Goal: Check status: Check status

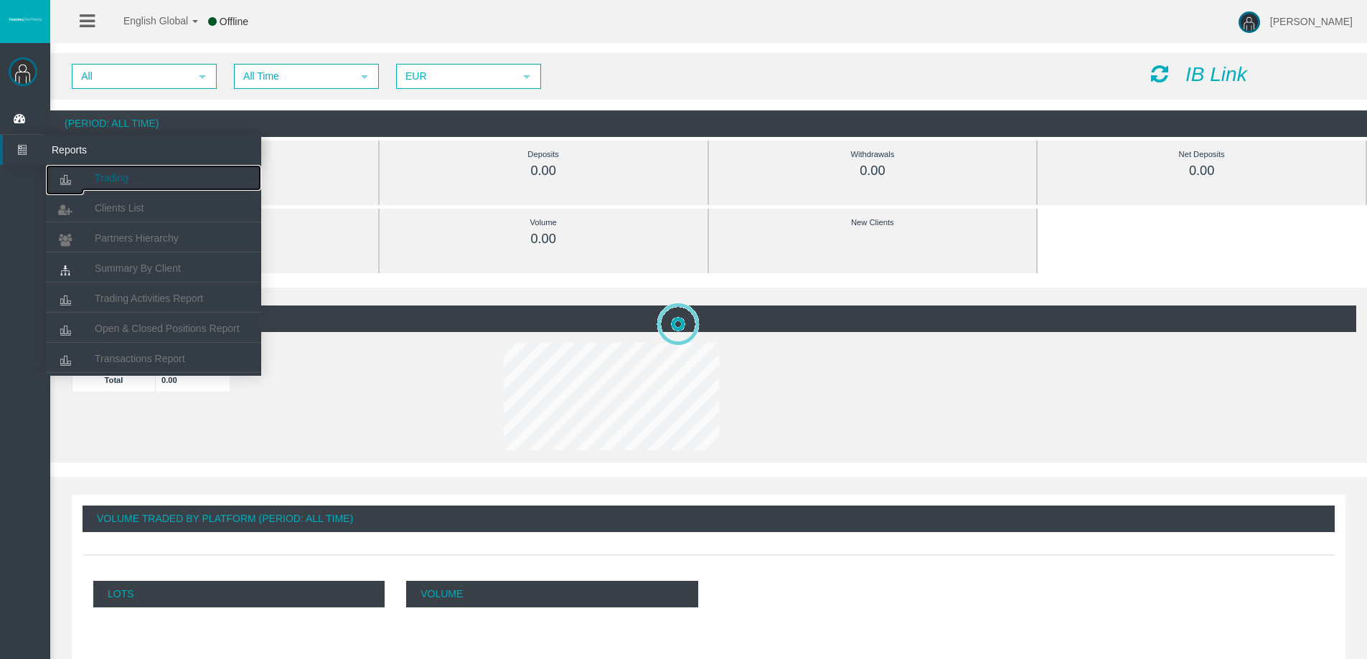
click at [121, 187] on link "Trading" at bounding box center [153, 178] width 215 height 26
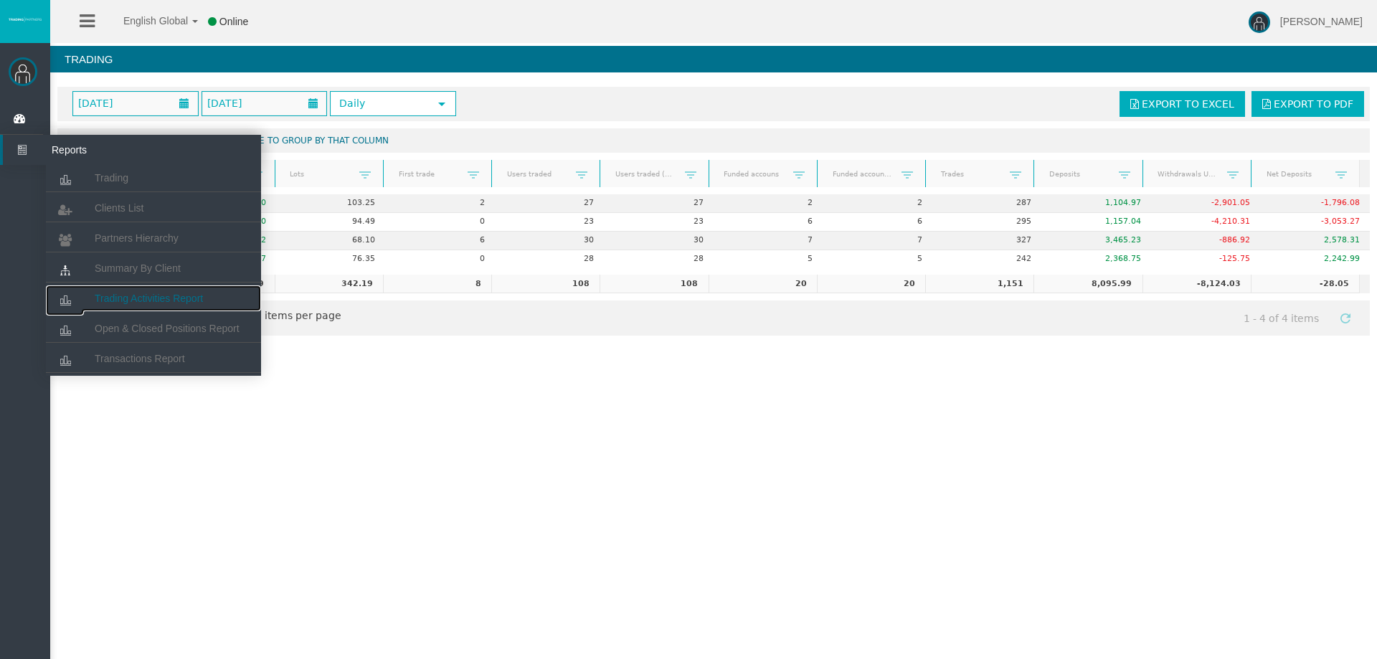
click at [138, 290] on link "Trading Activities Report" at bounding box center [153, 299] width 215 height 26
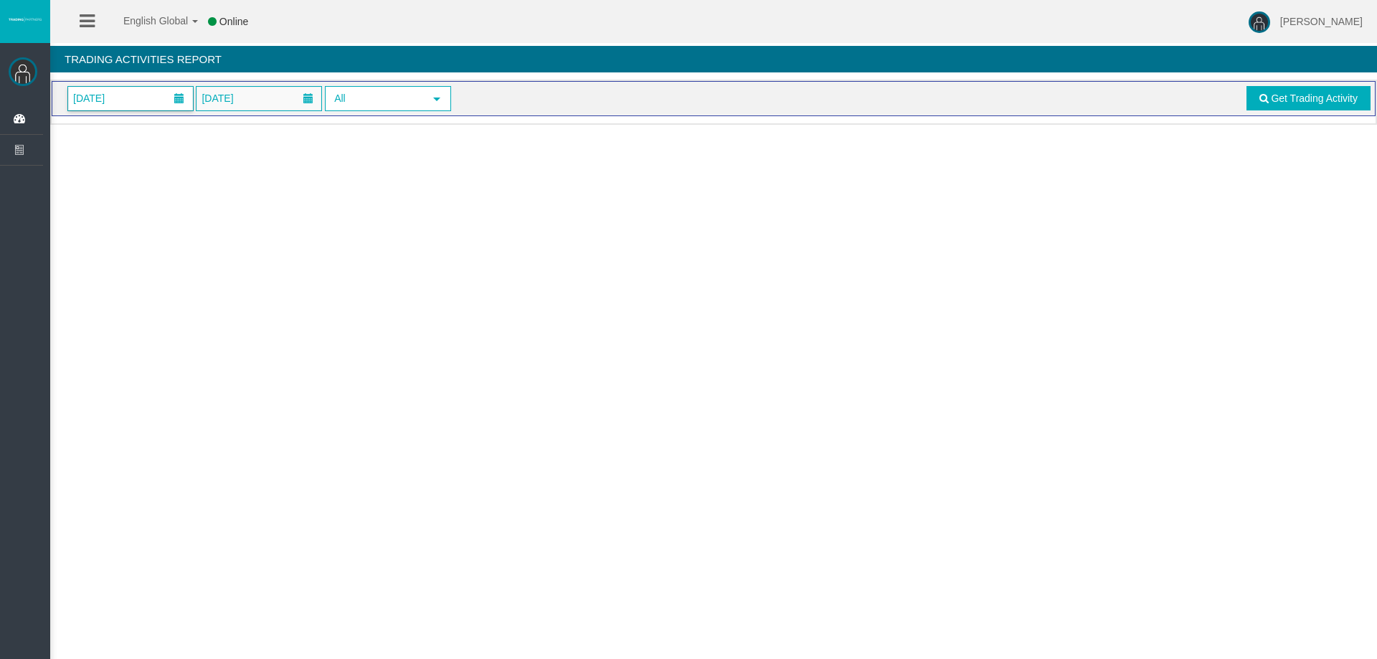
click at [158, 98] on span "[DATE]" at bounding box center [130, 99] width 125 height 24
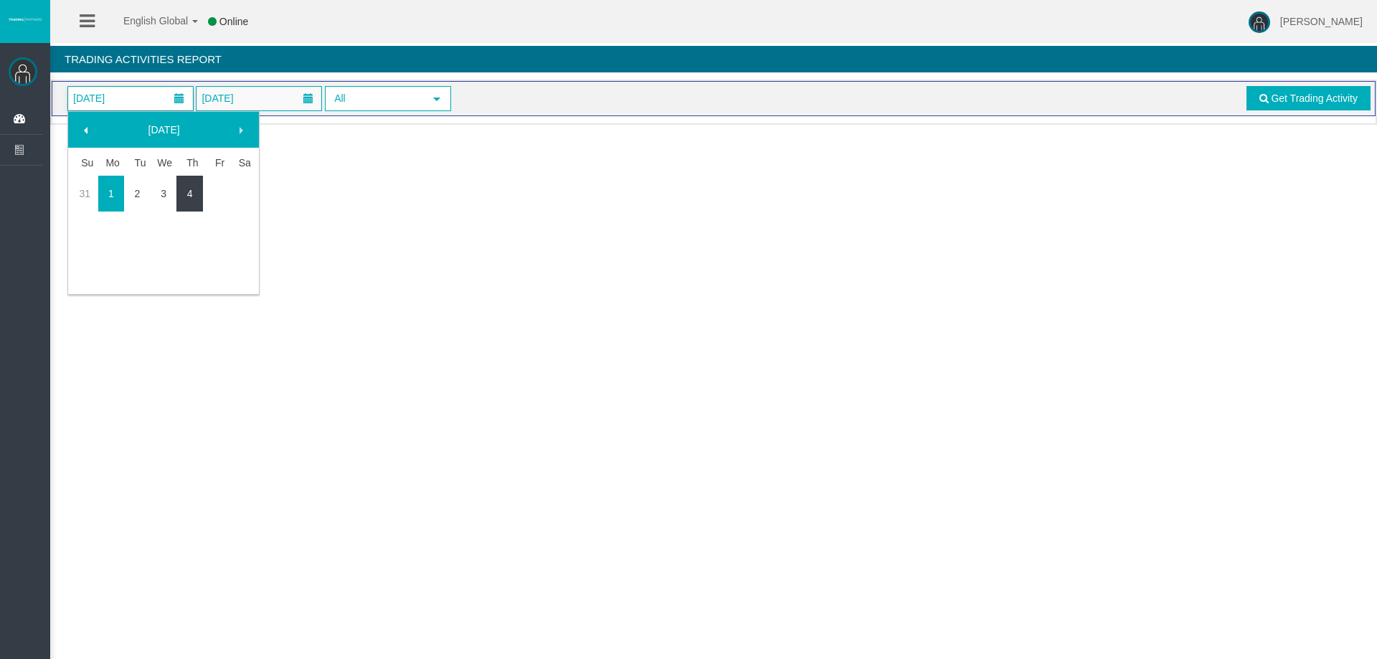
click at [185, 199] on link "4" at bounding box center [189, 194] width 27 height 26
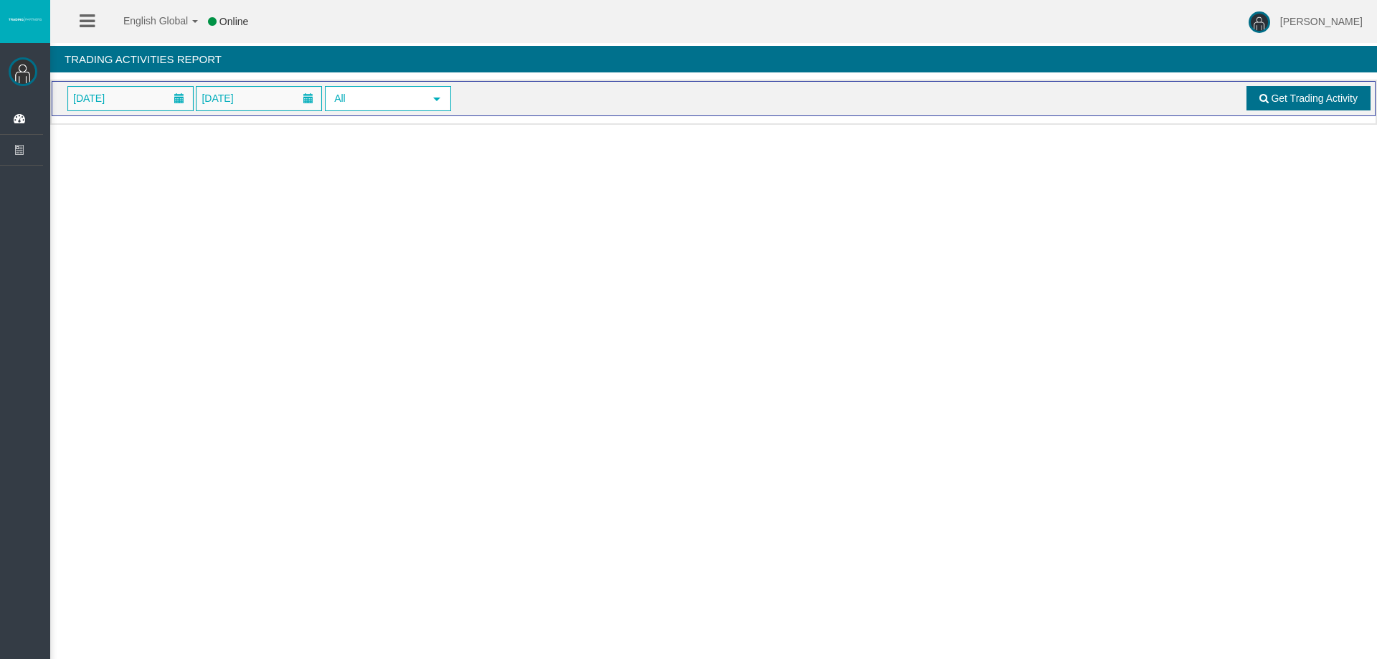
click at [1291, 94] on span "Get Trading Activity" at bounding box center [1314, 98] width 87 height 11
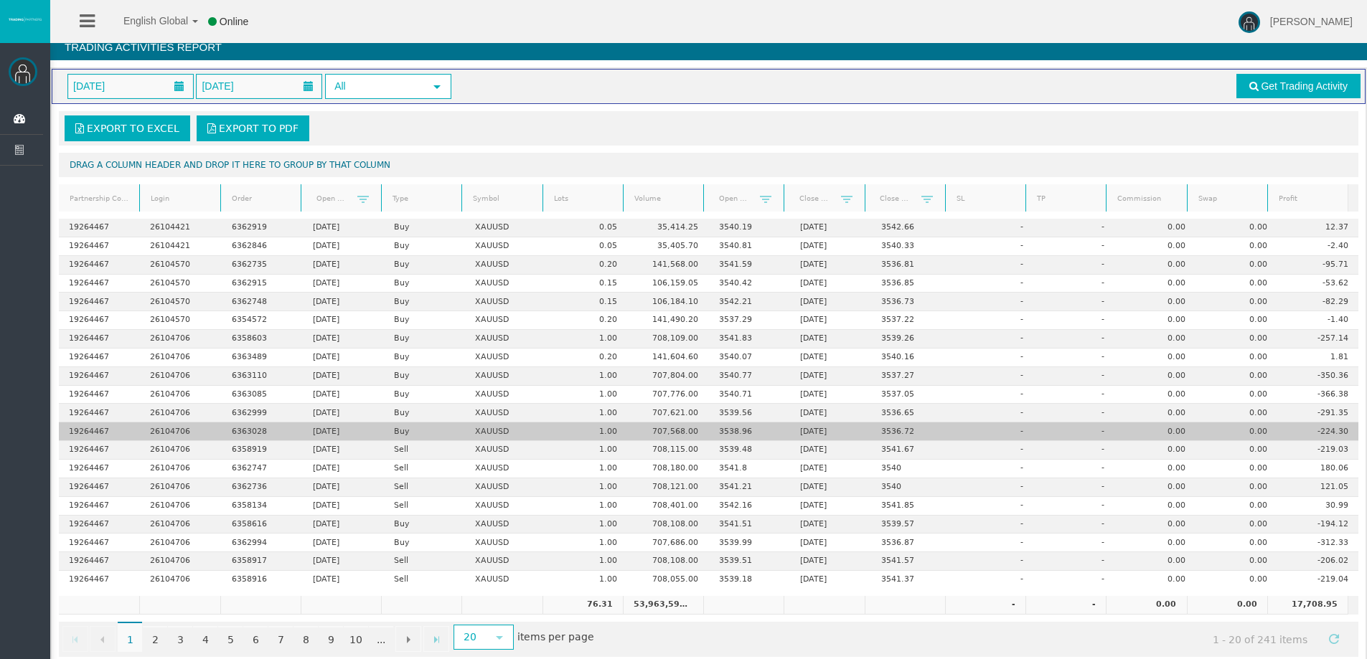
scroll to position [34, 0]
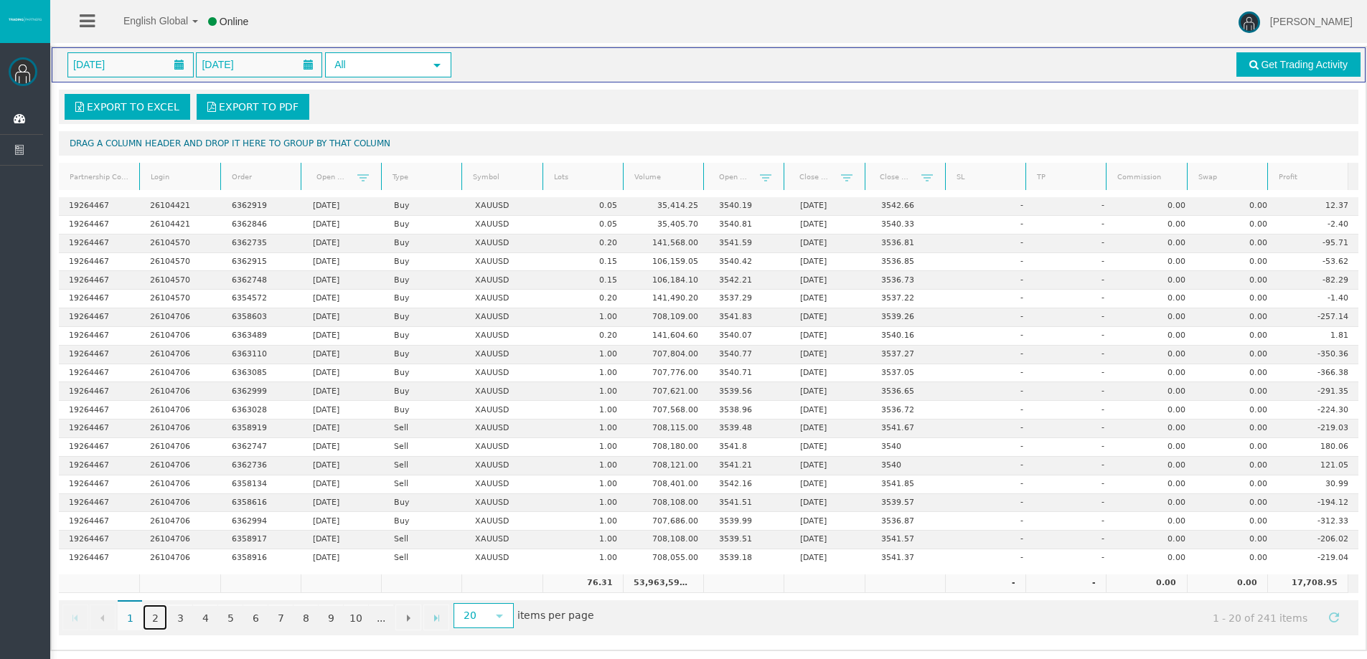
click at [155, 619] on link "2" at bounding box center [155, 618] width 24 height 26
click at [128, 613] on link "1" at bounding box center [130, 618] width 24 height 26
click at [180, 615] on link "3" at bounding box center [180, 618] width 24 height 26
click at [202, 616] on link "4" at bounding box center [205, 618] width 24 height 26
click at [148, 615] on link "2" at bounding box center [155, 618] width 24 height 26
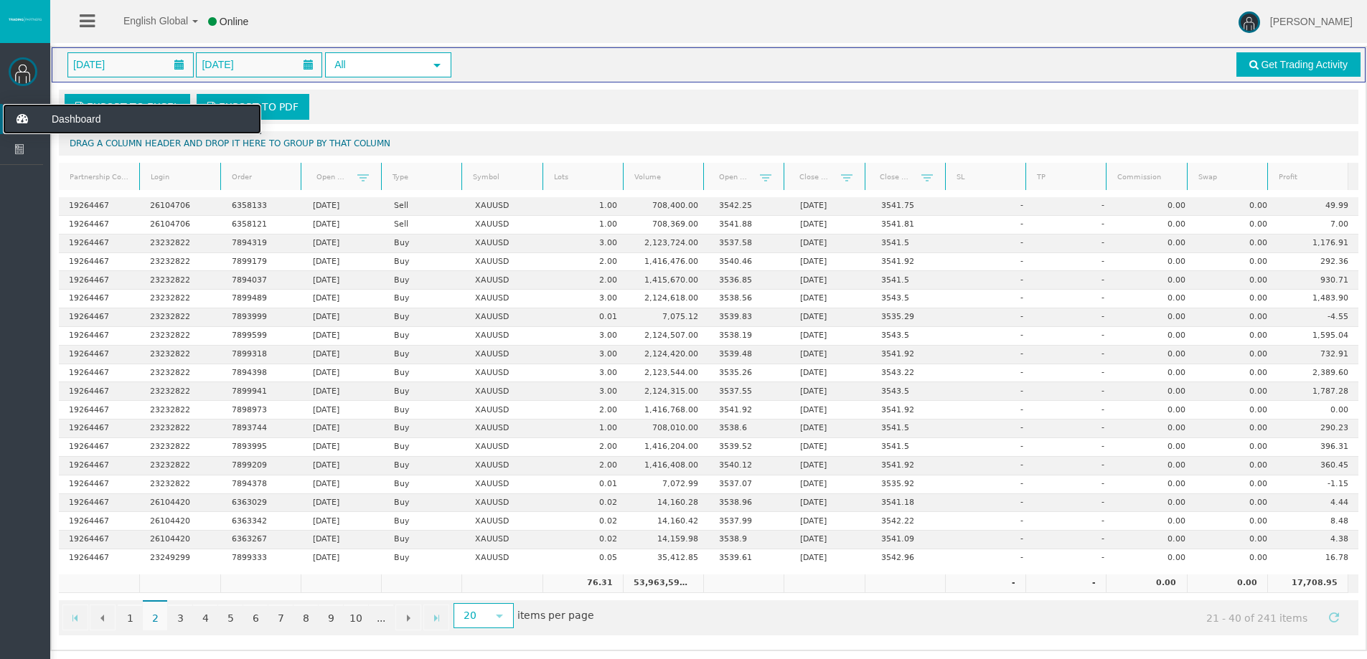
click at [16, 114] on icon at bounding box center [22, 119] width 38 height 30
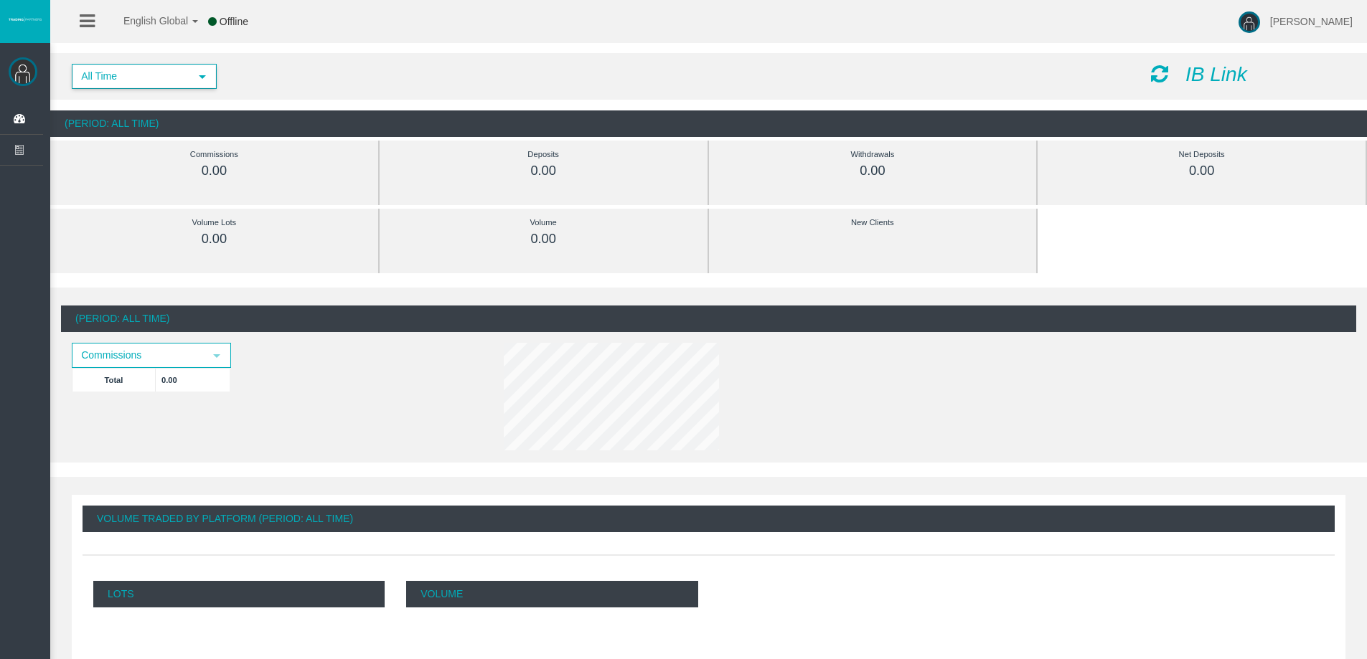
click at [180, 82] on span "All Time" at bounding box center [131, 76] width 116 height 22
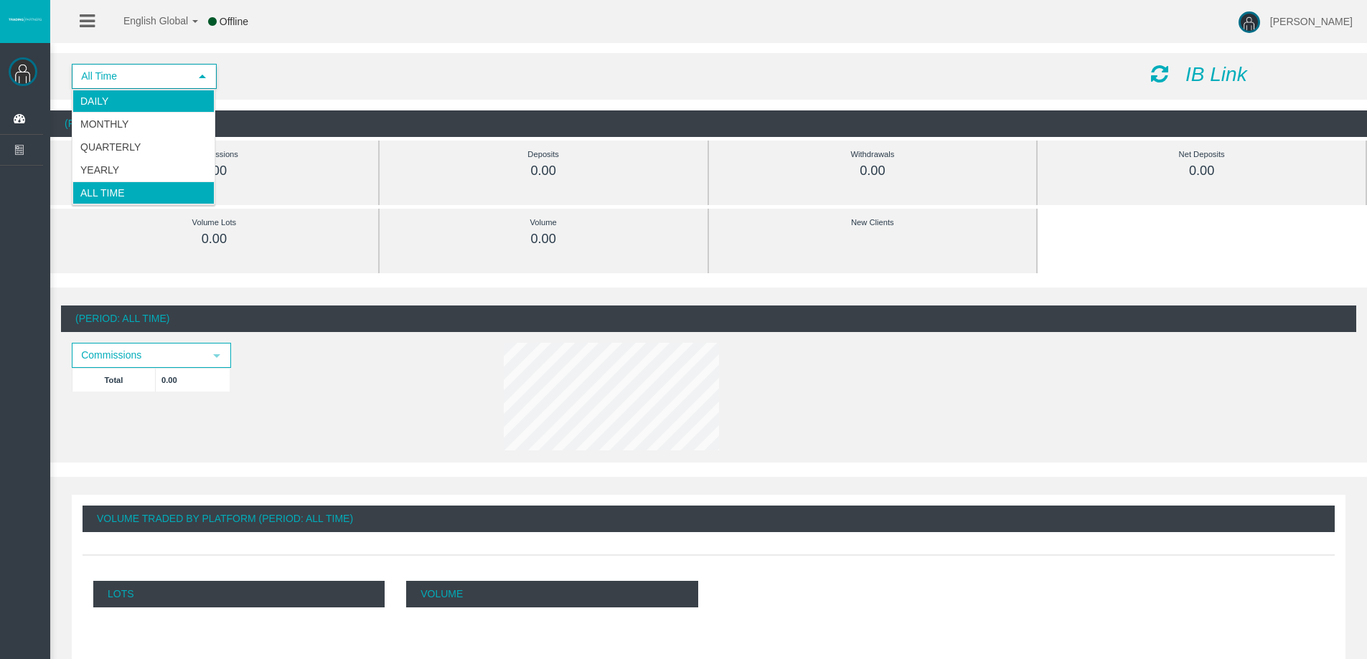
click at [126, 106] on li "Daily" at bounding box center [143, 101] width 142 height 23
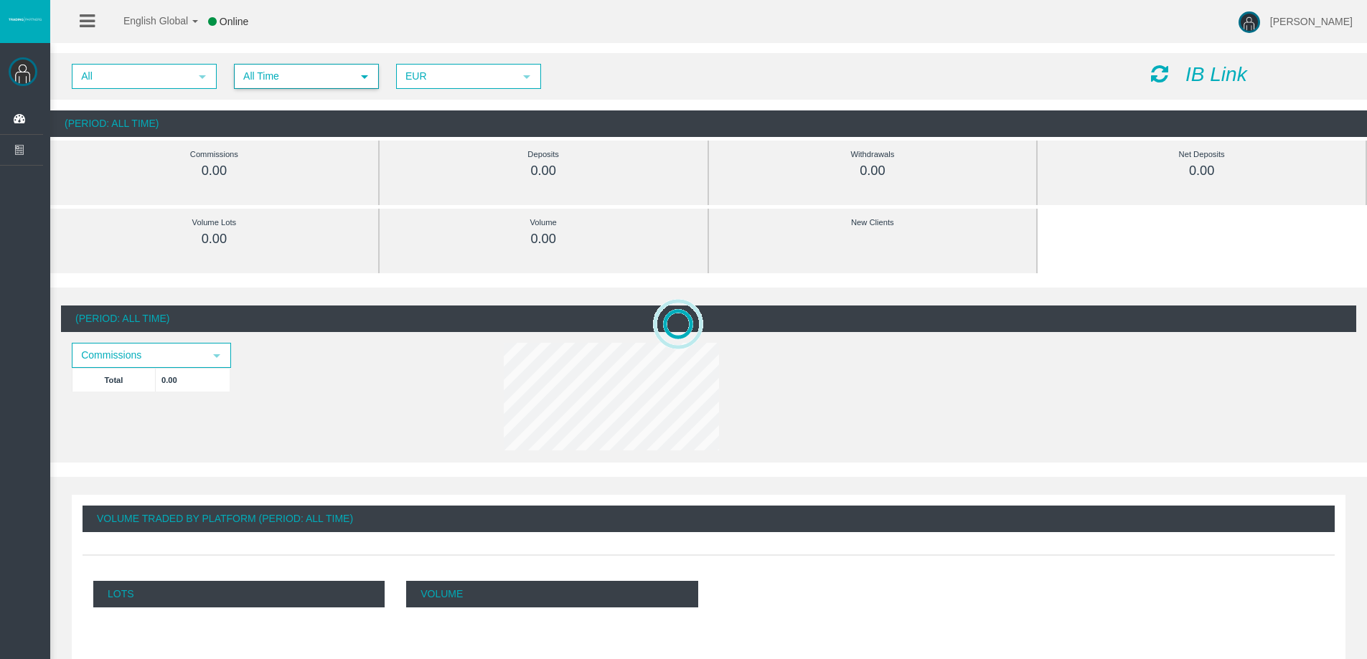
click at [302, 69] on span "All Time" at bounding box center [293, 76] width 116 height 22
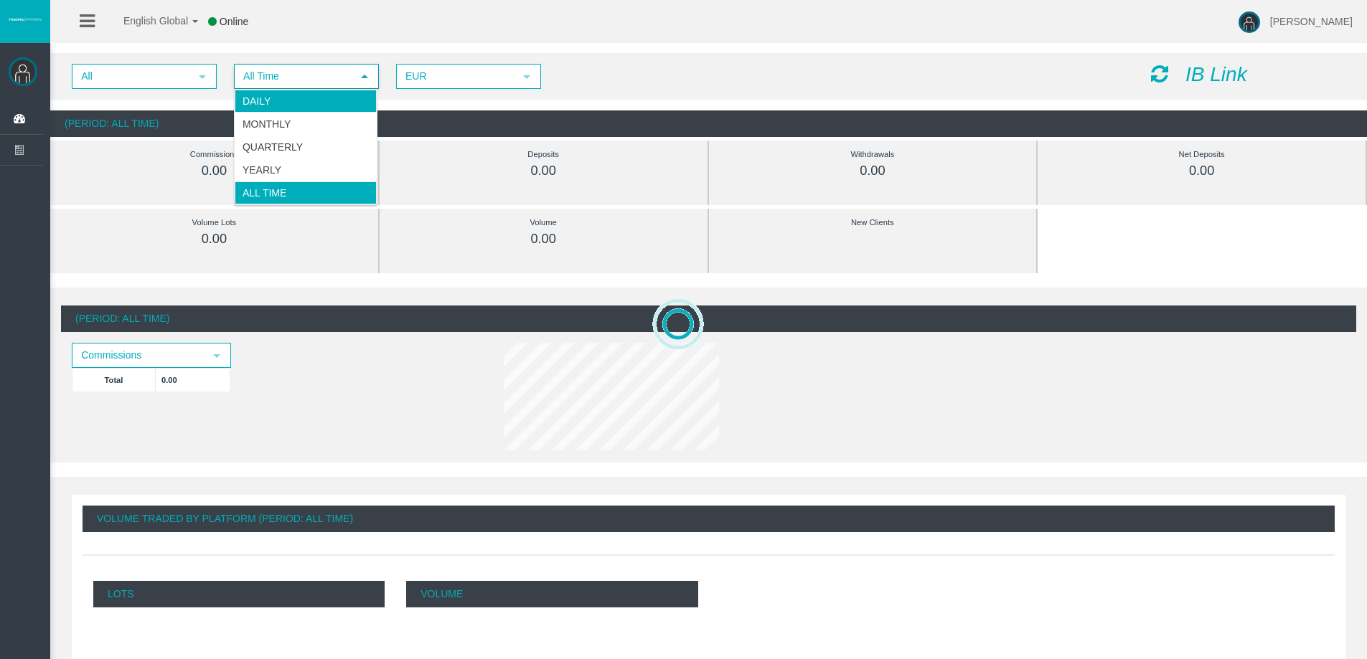
click at [297, 98] on li "Daily" at bounding box center [306, 101] width 142 height 23
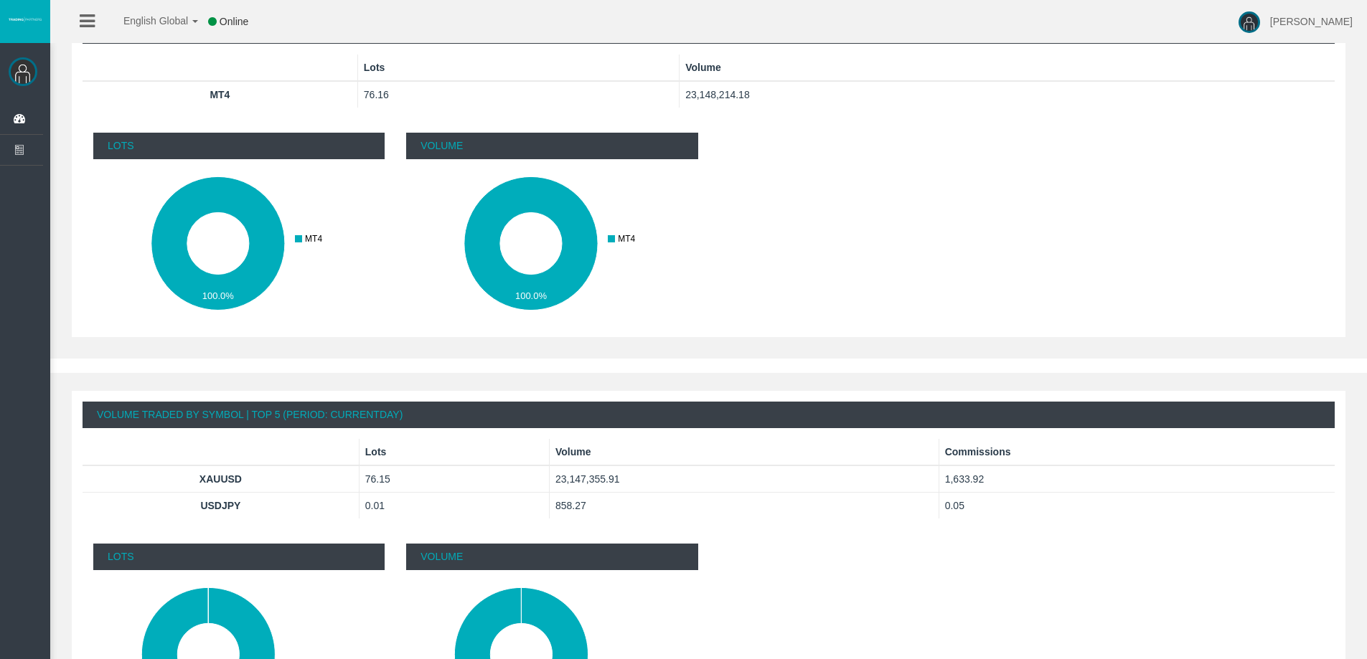
scroll to position [654, 0]
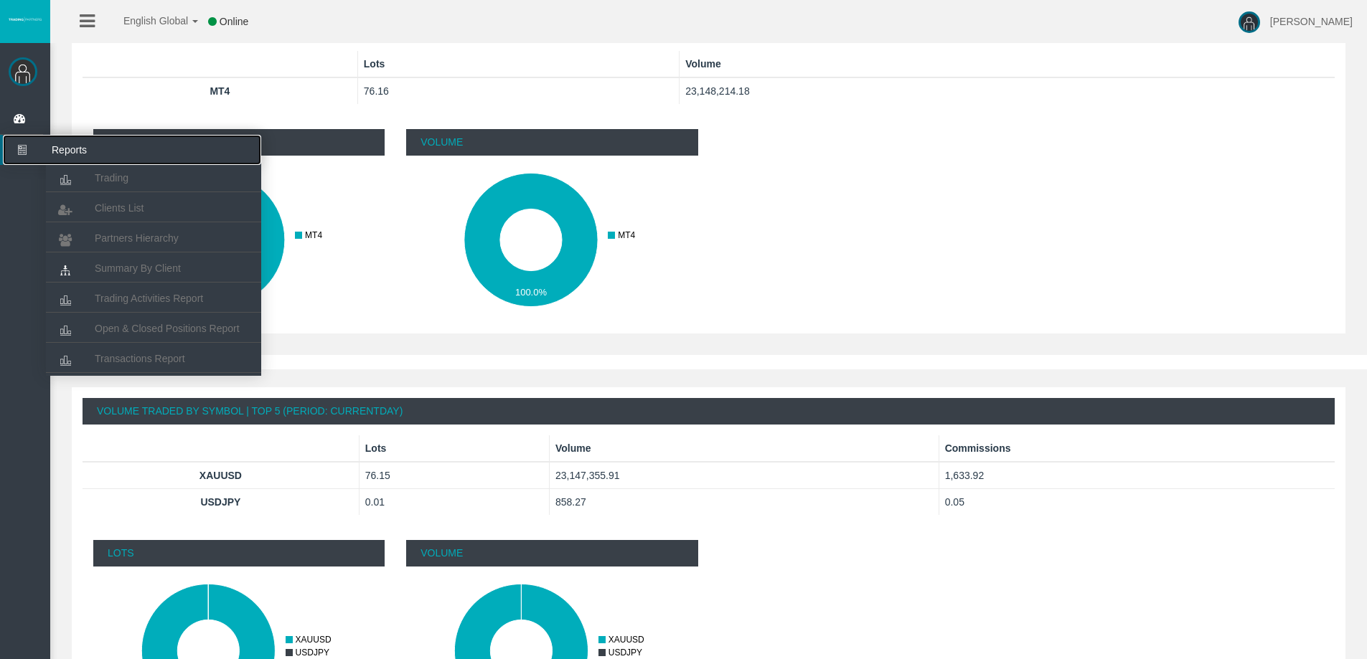
click at [27, 141] on icon at bounding box center [22, 150] width 38 height 30
click at [104, 176] on span "Trading" at bounding box center [112, 177] width 34 height 11
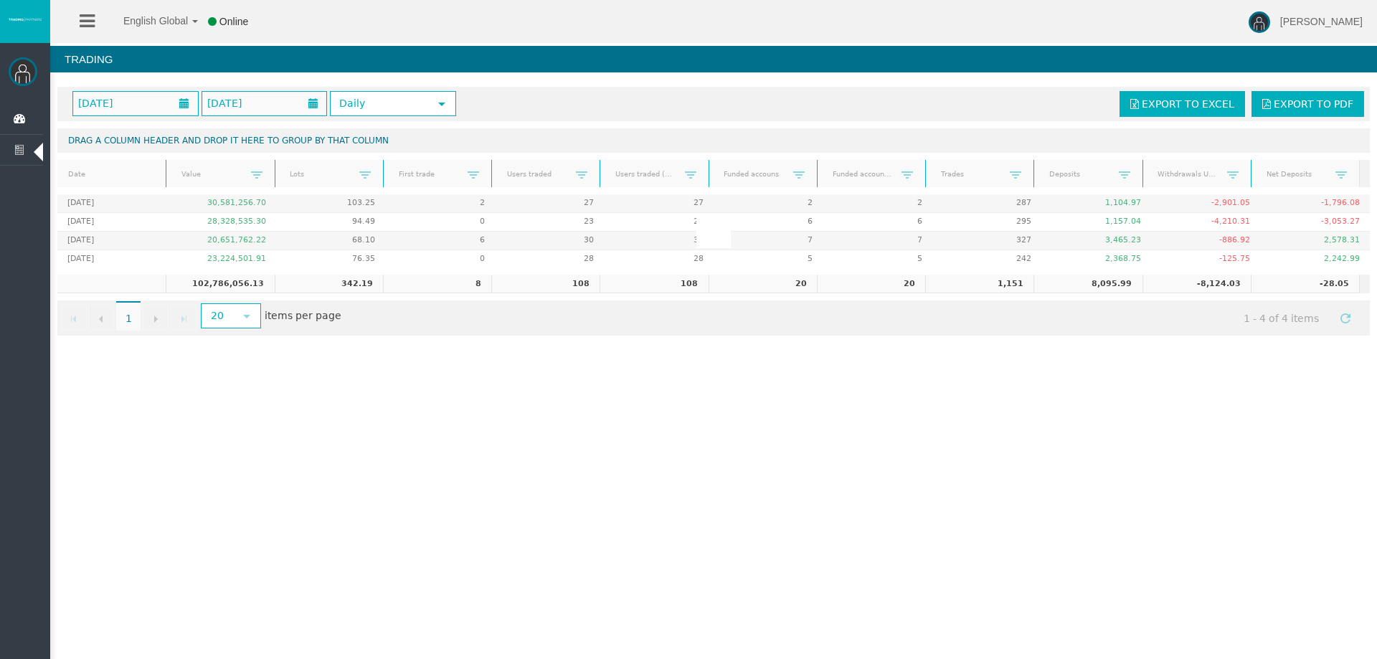
drag, startPoint x: 371, startPoint y: 260, endPoint x: 339, endPoint y: 265, distance: 32.7
click at [336, 265] on div at bounding box center [713, 230] width 1313 height 73
click at [521, 485] on div "English Global 简体中文 English Global 日本語 한국어 Online Rafael Pacheco Montes Help Lo…" at bounding box center [688, 329] width 1377 height 659
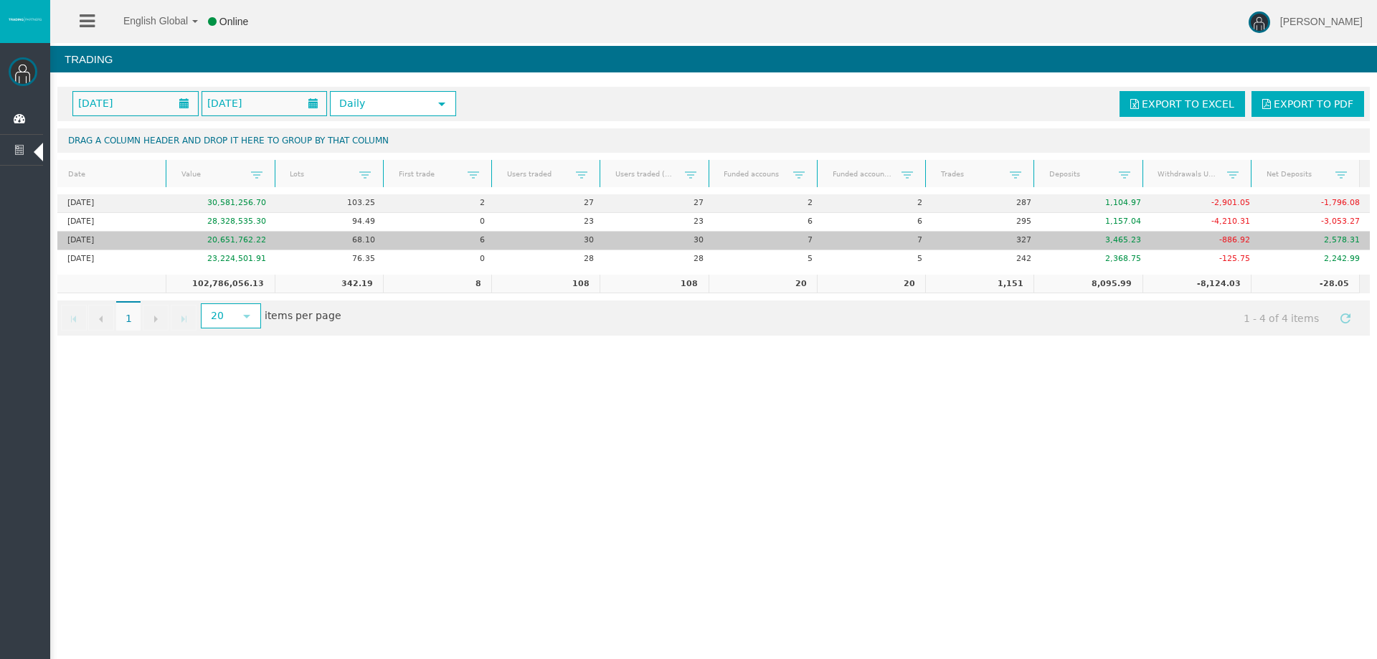
click at [1019, 244] on td "327" at bounding box center [988, 241] width 110 height 19
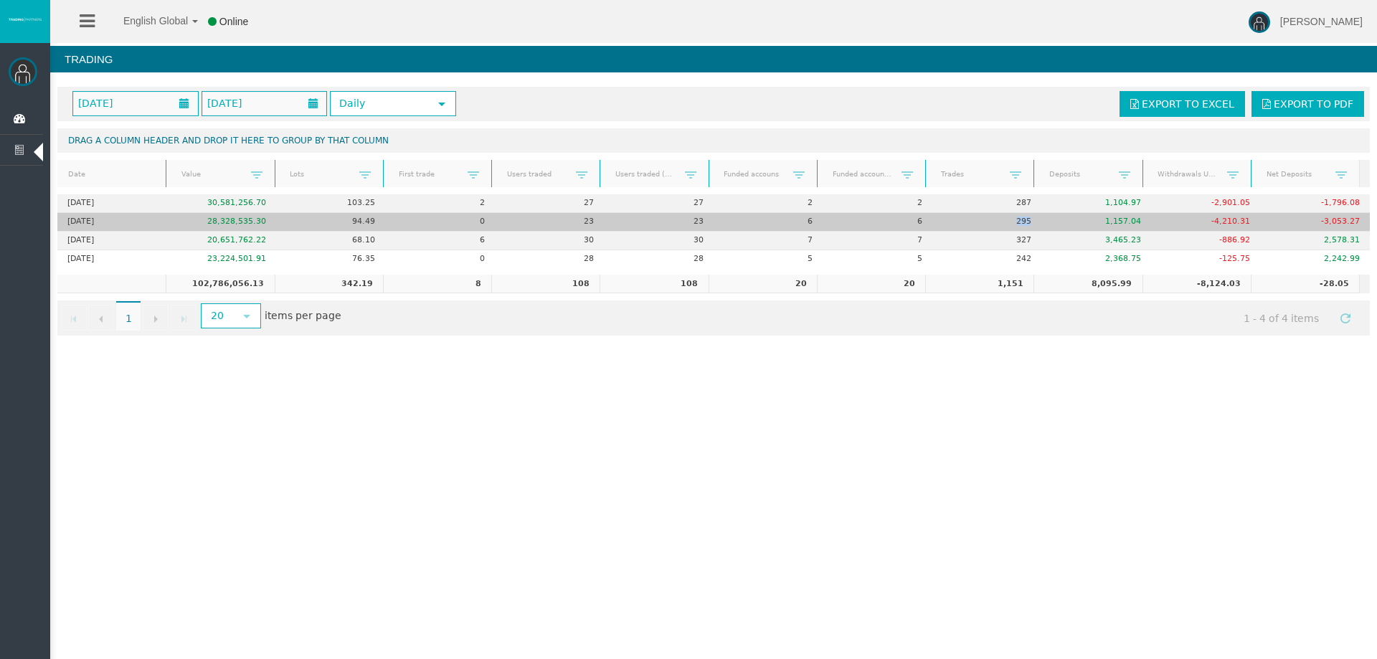
drag, startPoint x: 1026, startPoint y: 222, endPoint x: 1006, endPoint y: 222, distance: 19.4
click at [1006, 222] on td "295" at bounding box center [988, 222] width 110 height 19
